Goal: Task Accomplishment & Management: Use online tool/utility

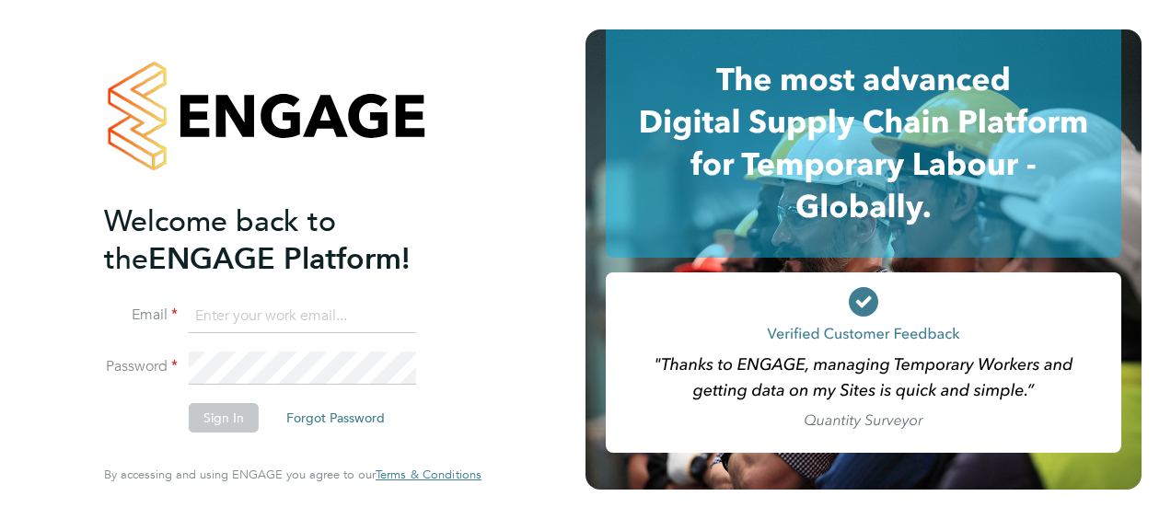
type input "james.berry@vistry.co.uk"
click at [228, 417] on button "Sign In" at bounding box center [224, 417] width 70 height 29
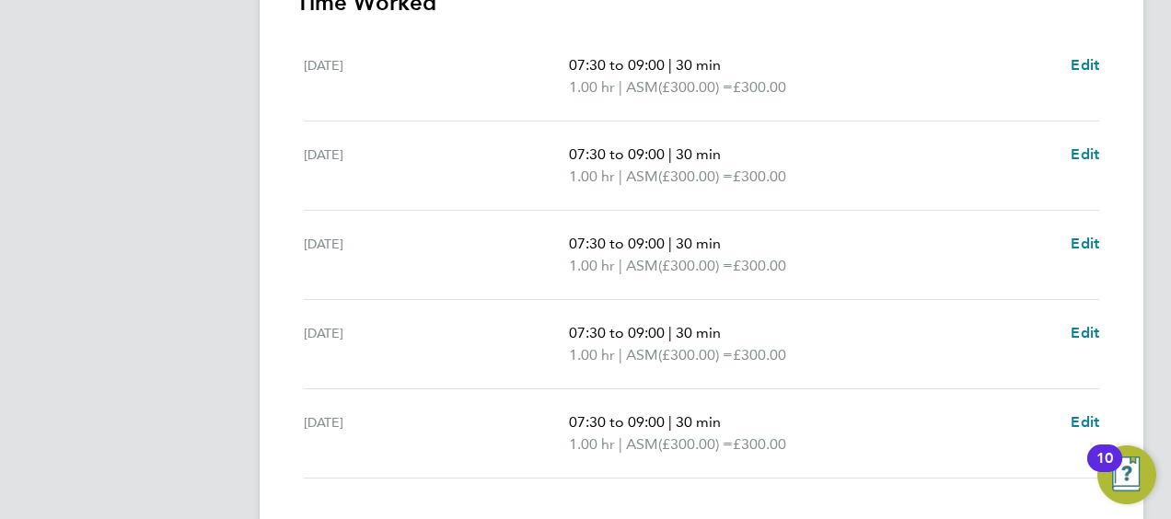
scroll to position [674, 0]
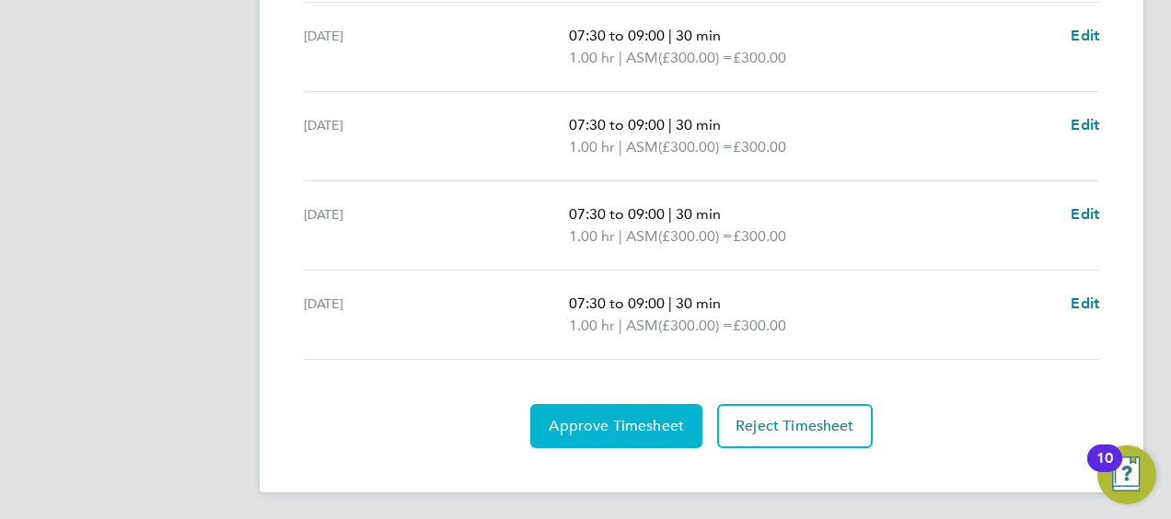
click at [653, 419] on span "Approve Timesheet" at bounding box center [615, 426] width 135 height 18
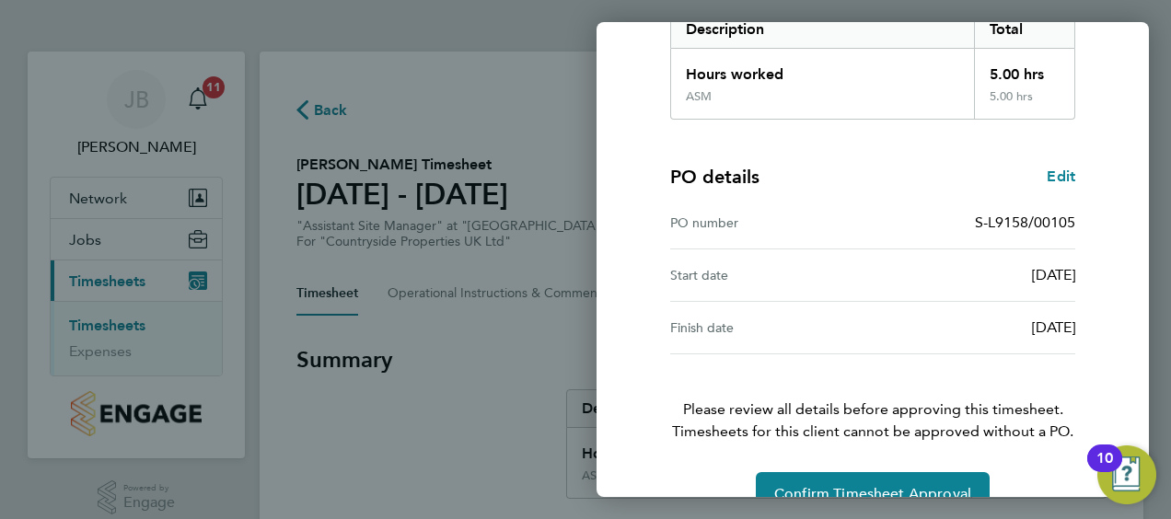
scroll to position [361, 0]
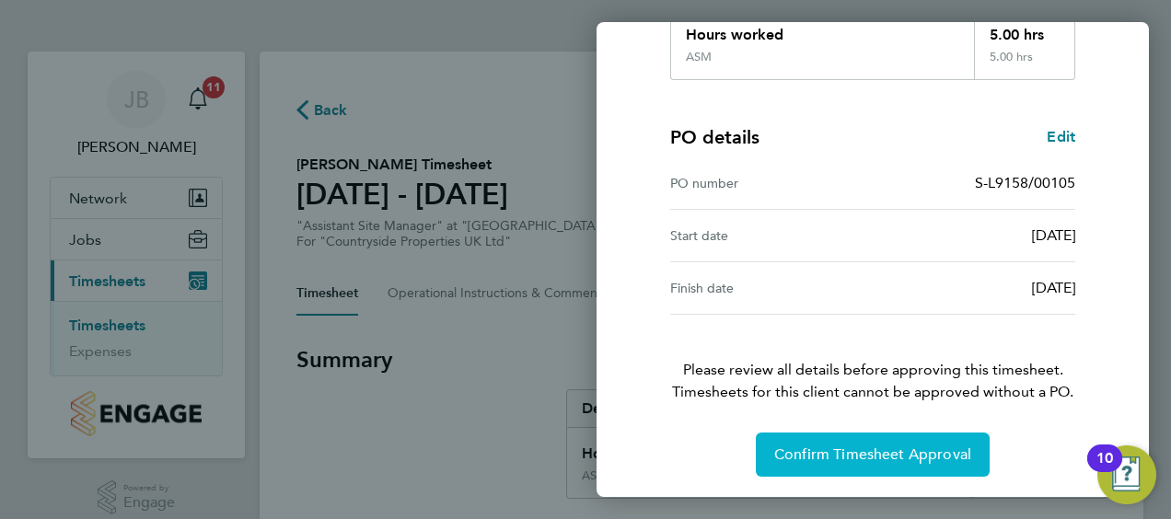
click at [881, 450] on span "Confirm Timesheet Approval" at bounding box center [872, 454] width 197 height 18
